Goal: Transaction & Acquisition: Purchase product/service

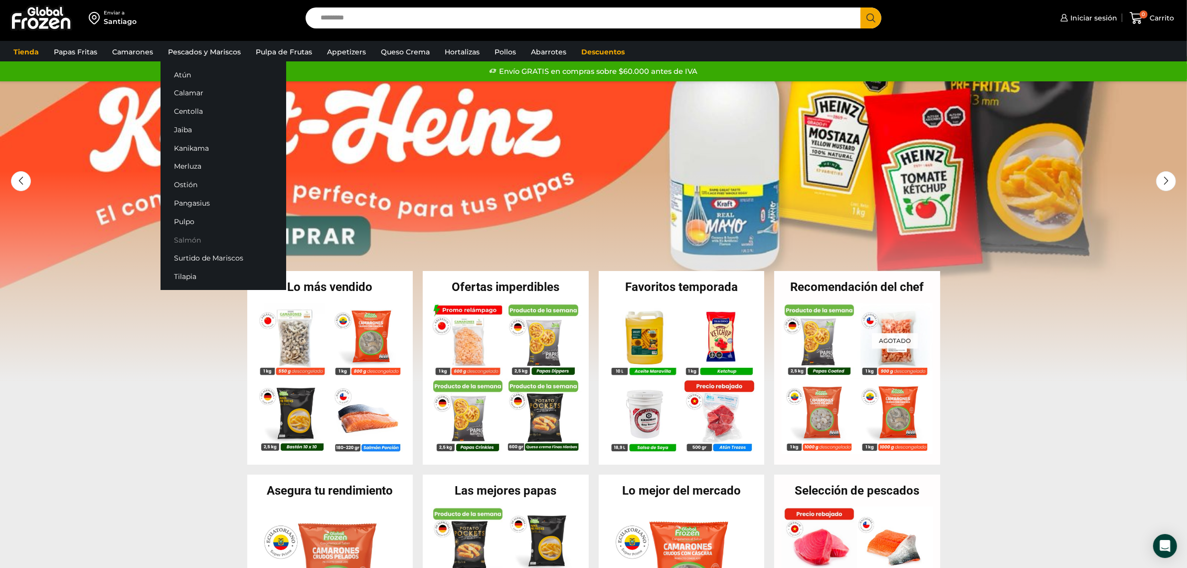
click at [188, 236] on link "Salmón" at bounding box center [224, 239] width 126 height 18
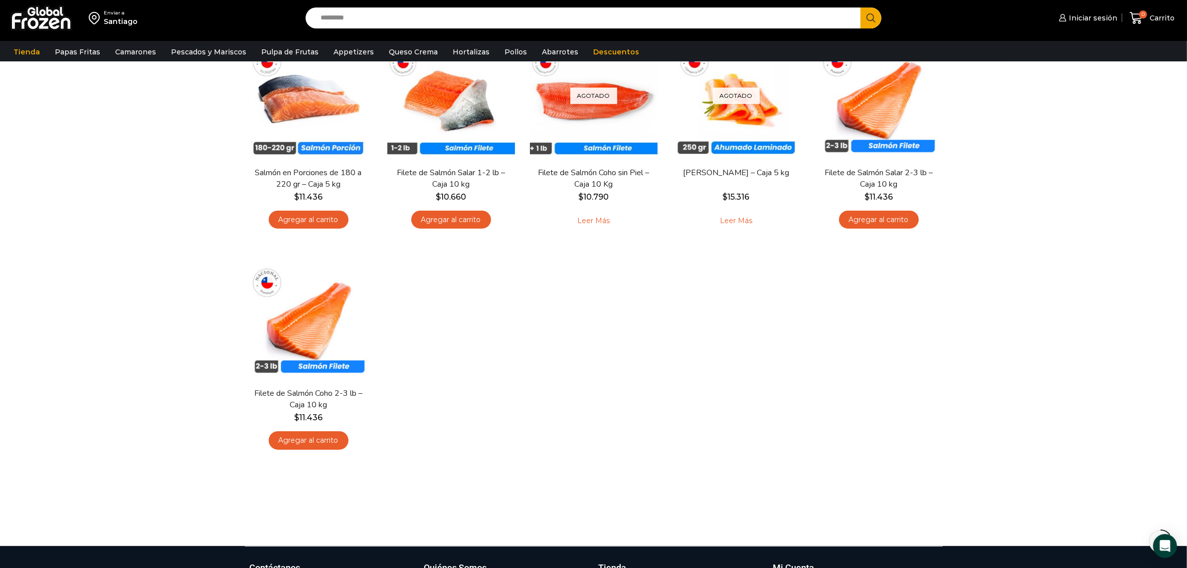
scroll to position [125, 0]
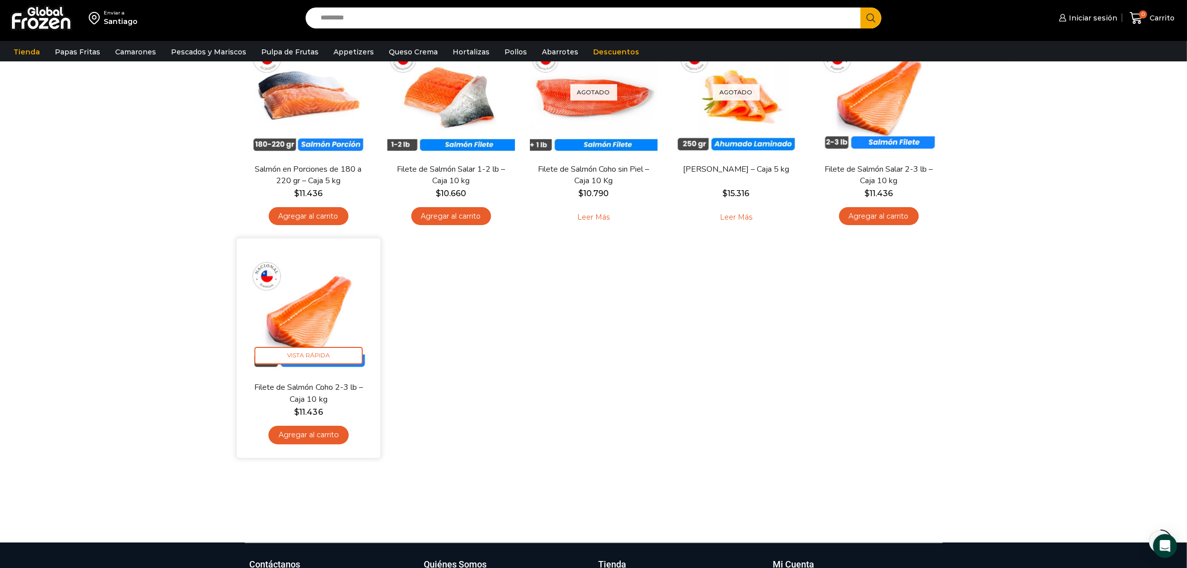
click at [327, 302] on img at bounding box center [308, 309] width 129 height 129
